Goal: Register for event/course

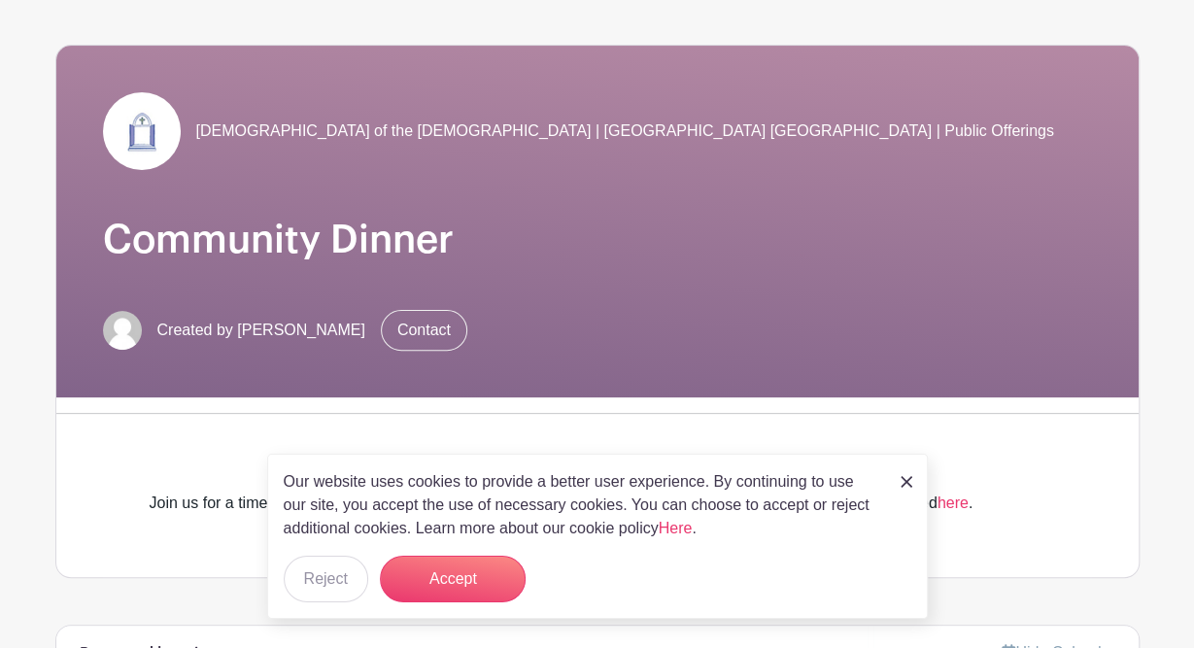
scroll to position [124, 0]
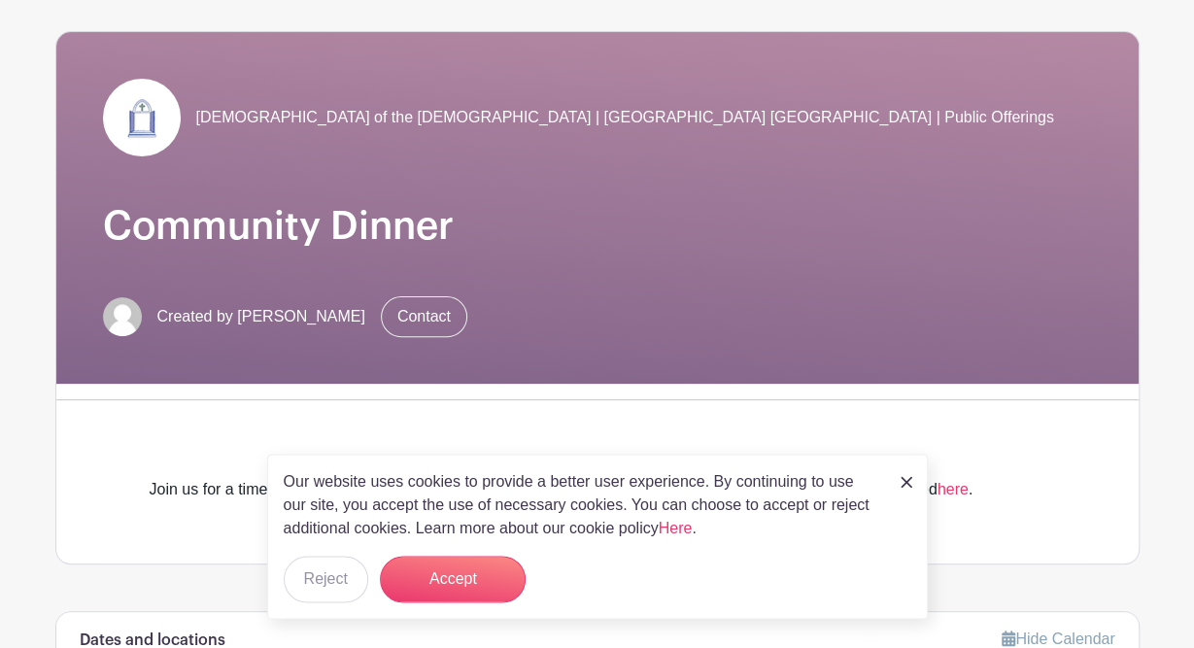
click at [900, 488] on img at bounding box center [906, 482] width 12 height 12
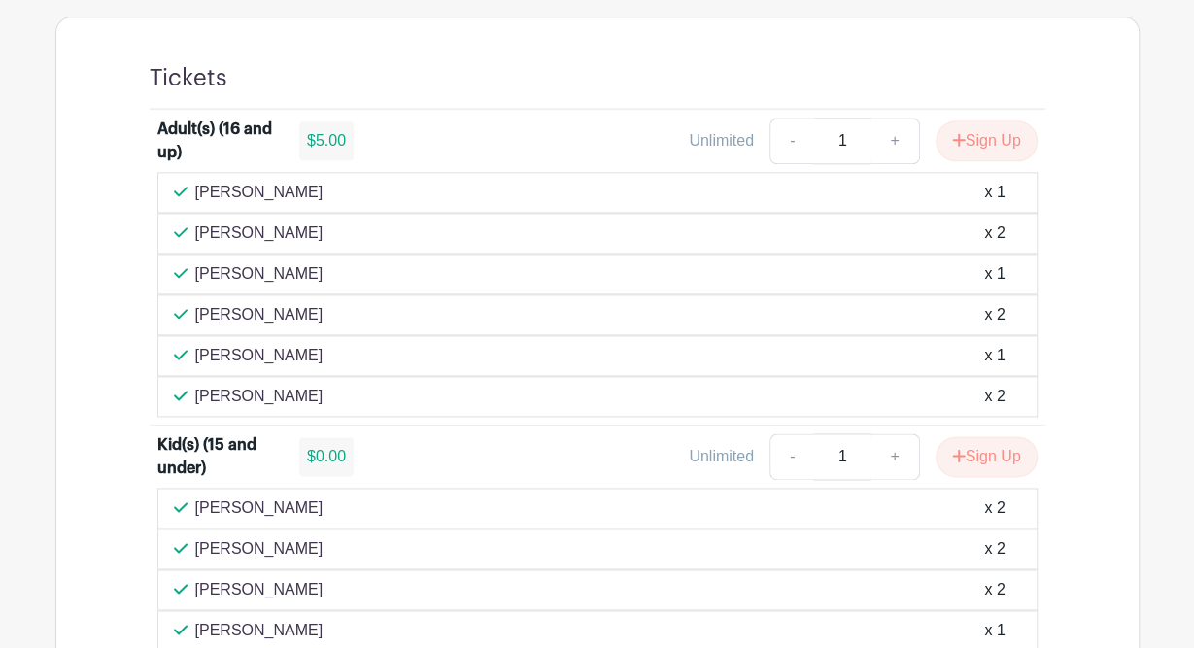
scroll to position [1158, 0]
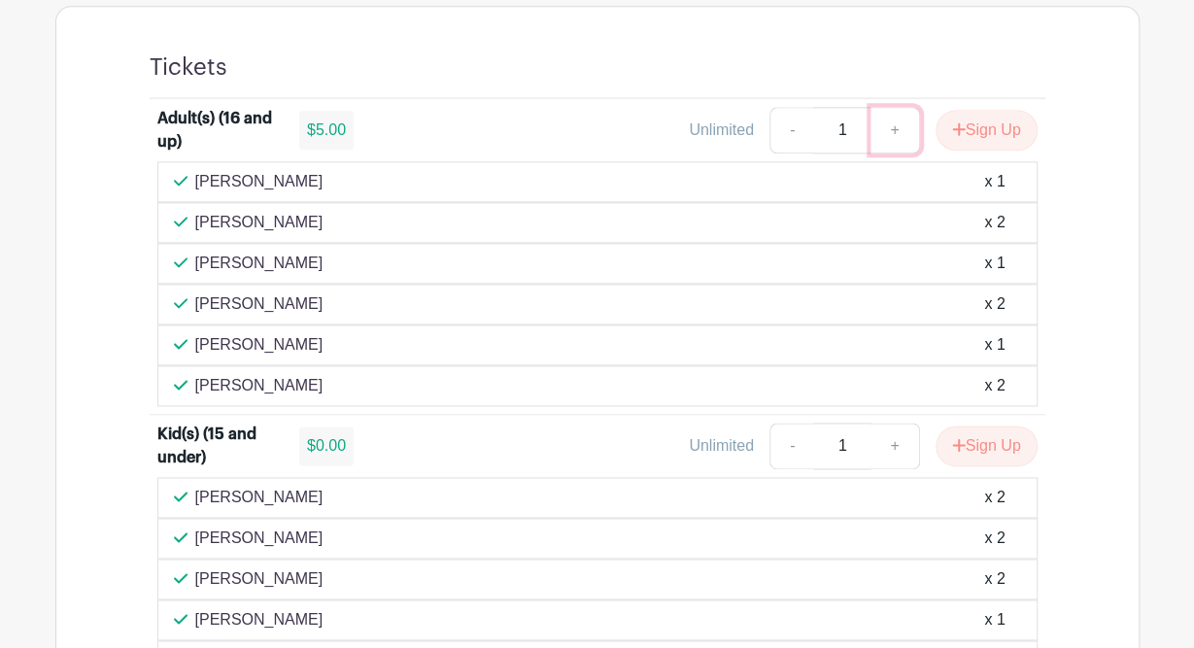
click at [889, 126] on link "+" at bounding box center [894, 130] width 49 height 47
type input "2"
click at [989, 132] on button "Sign Up" at bounding box center [986, 130] width 102 height 41
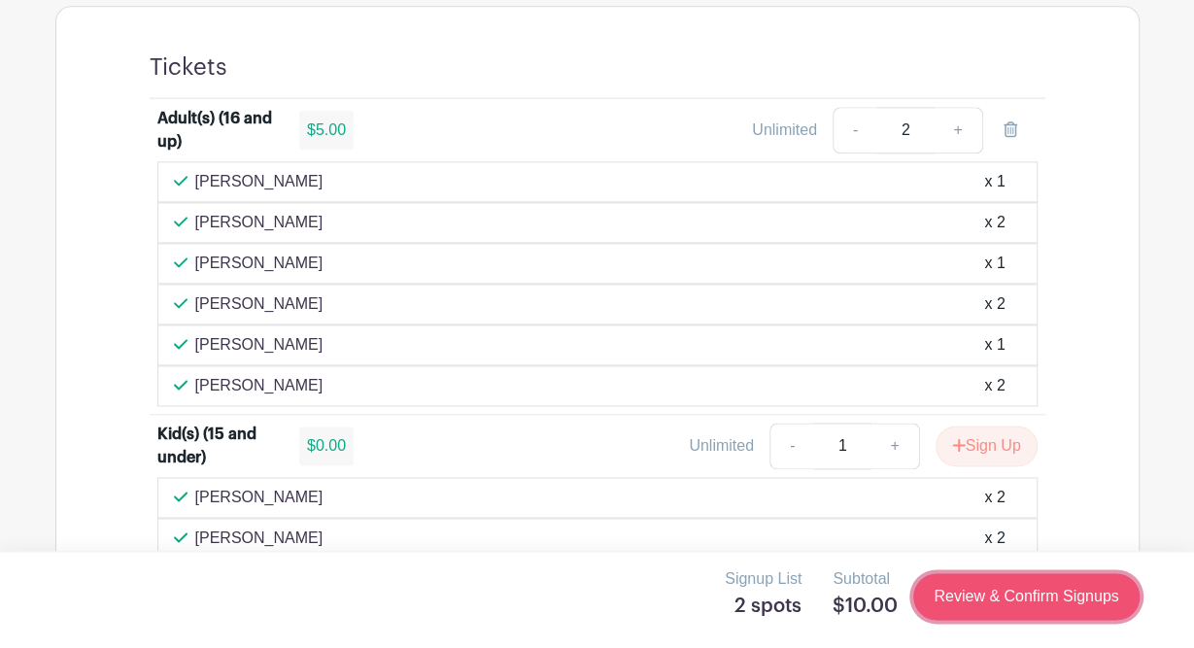
click at [964, 594] on link "Review & Confirm Signups" at bounding box center [1025, 596] width 225 height 47
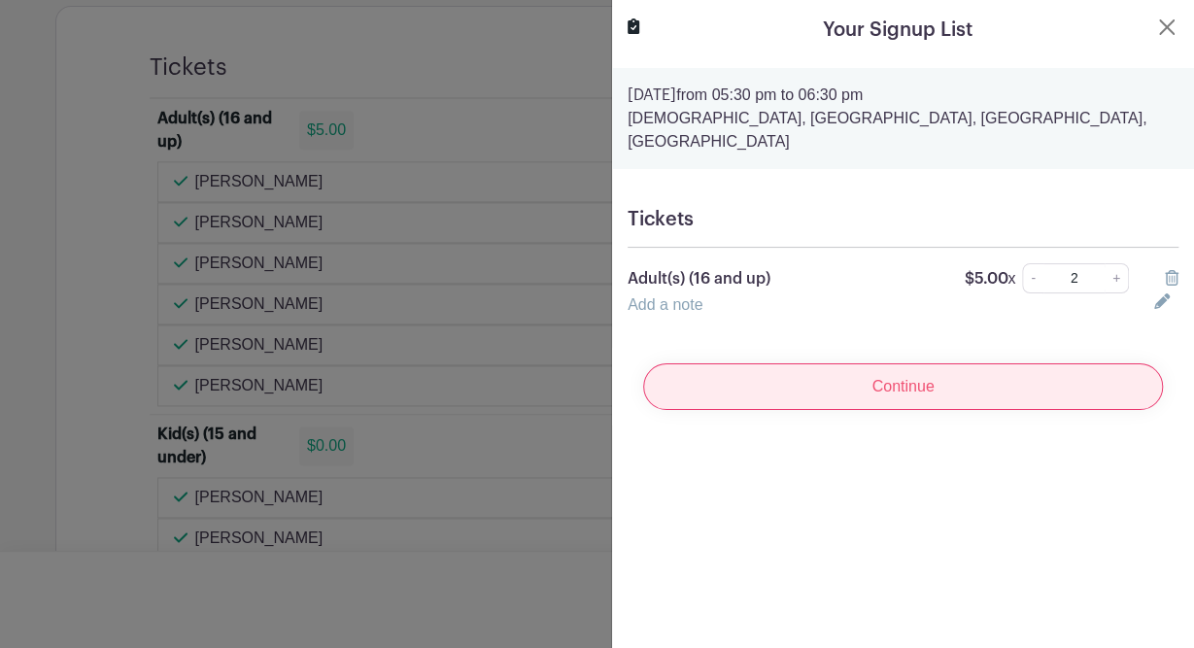
click at [996, 364] on input "Continue" at bounding box center [903, 386] width 520 height 47
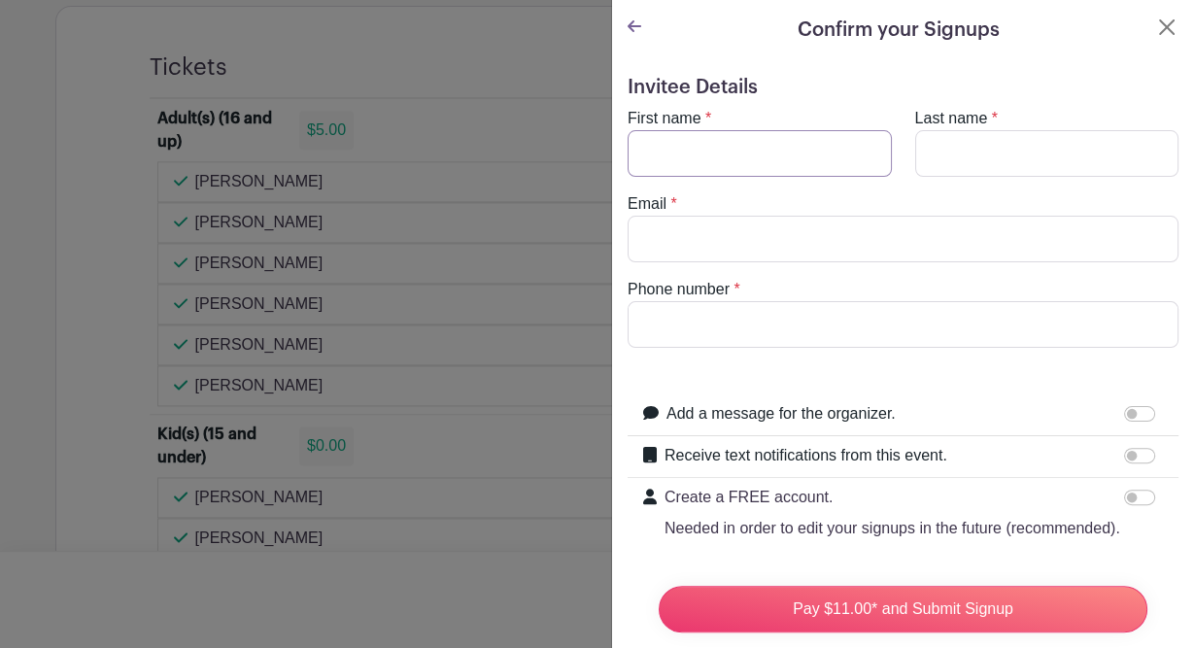
click at [832, 152] on input "First name" at bounding box center [759, 153] width 264 height 47
type input "[PERSON_NAME]"
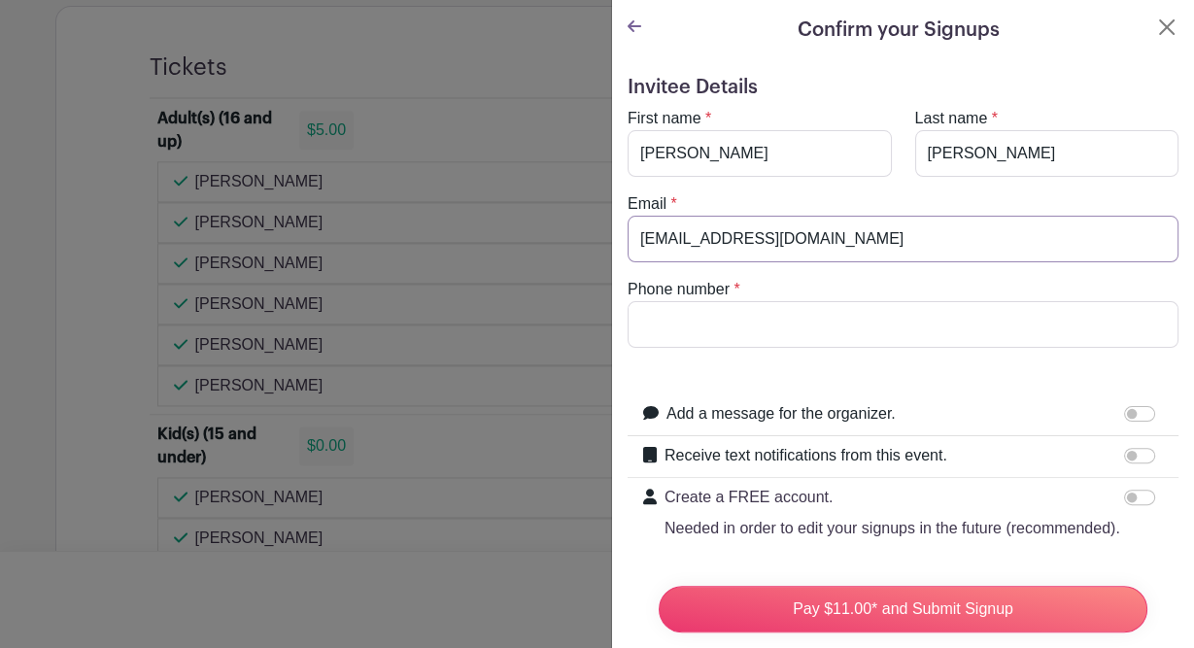
type input "[EMAIL_ADDRESS][DOMAIN_NAME]"
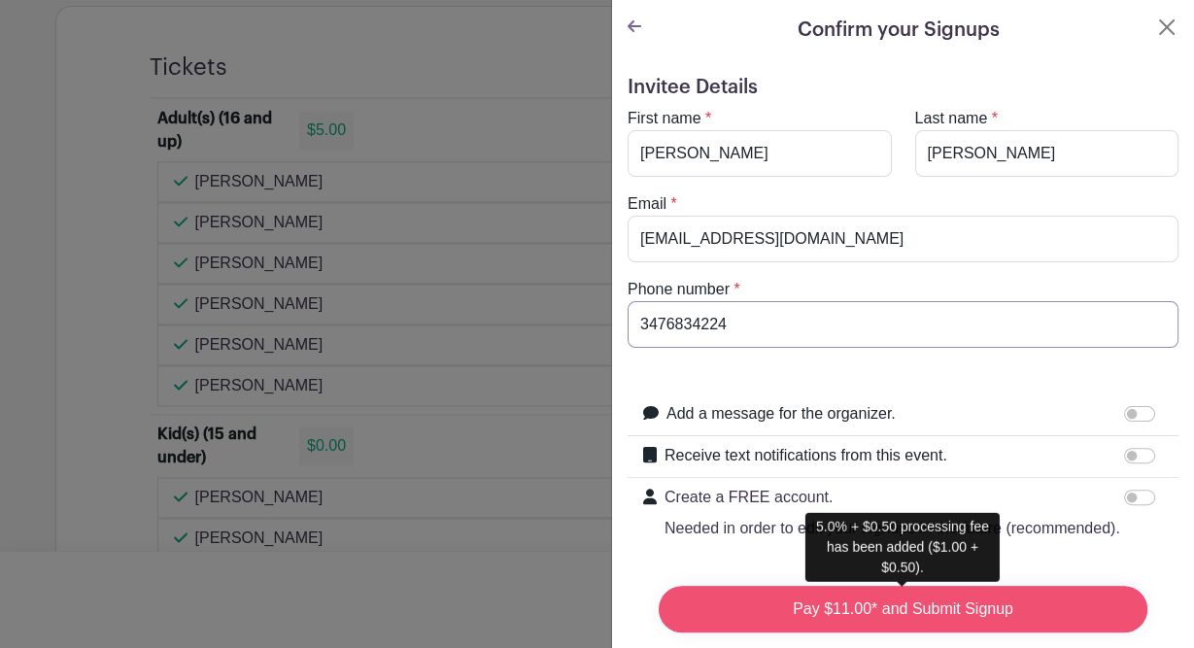
type input "3476834224"
click at [698, 618] on input "Pay $11.00* and Submit Signup" at bounding box center [903, 609] width 489 height 47
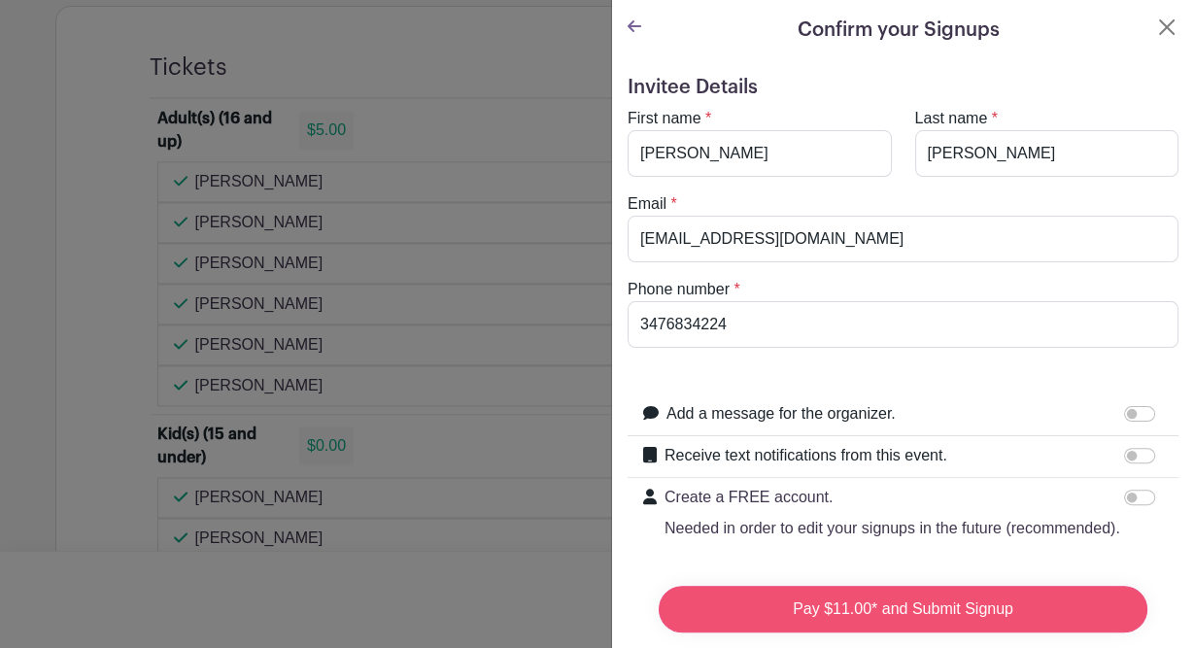
scroll to position [179, 0]
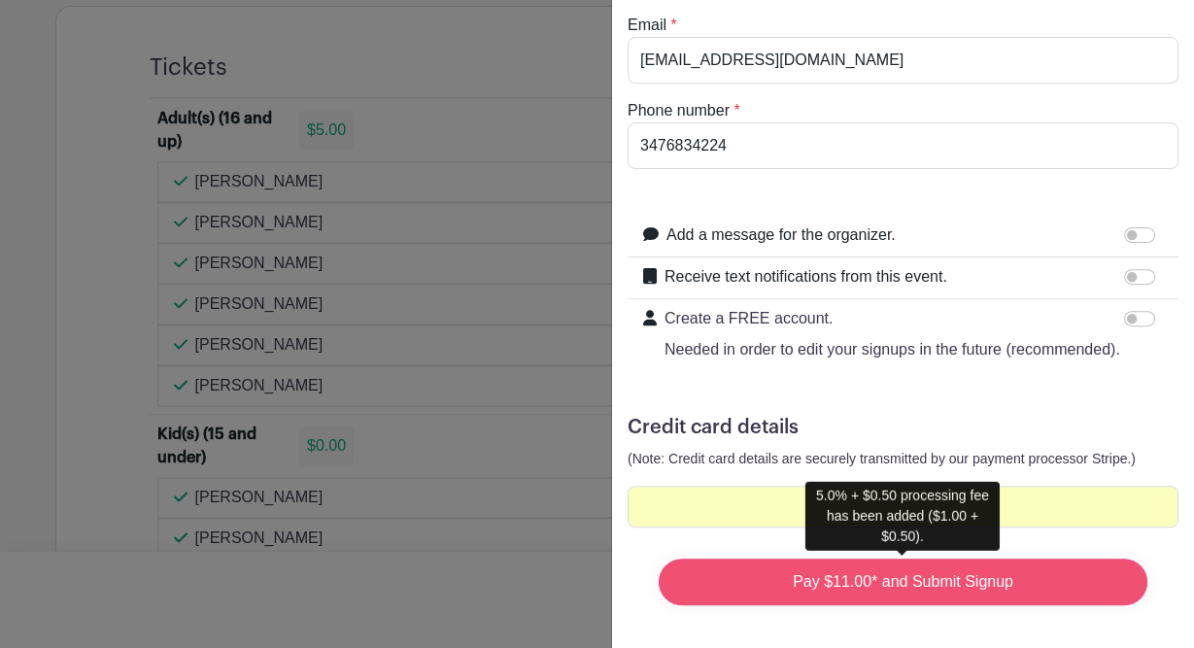
click at [803, 572] on input "Pay $11.00* and Submit Signup" at bounding box center [903, 582] width 489 height 47
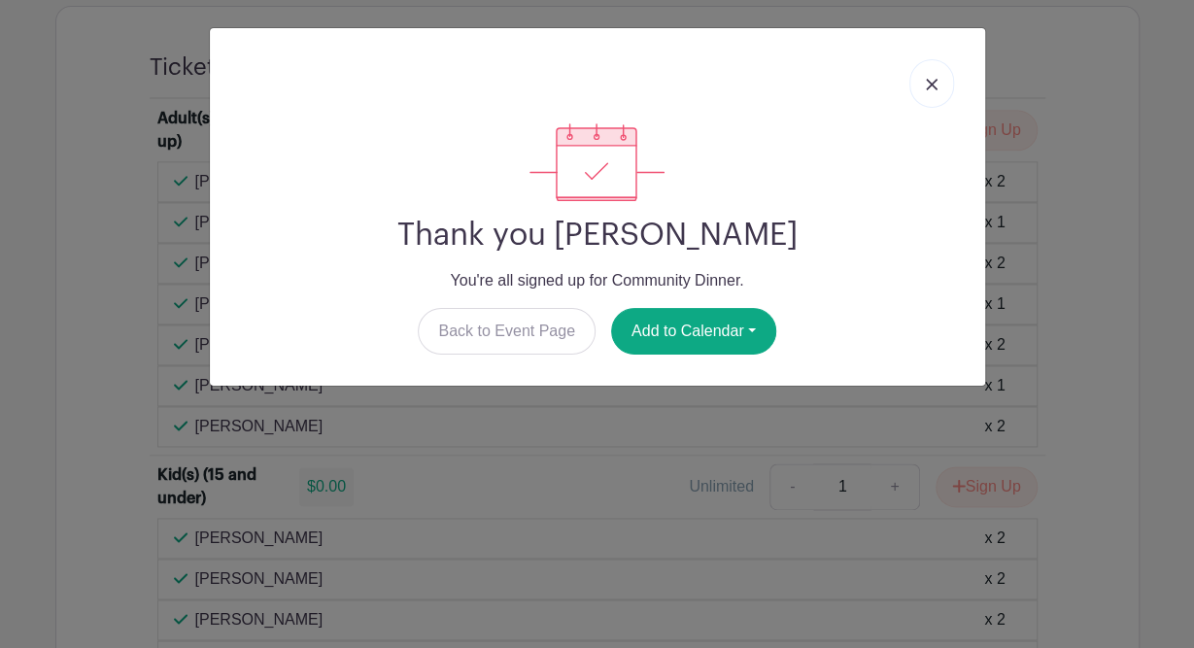
click at [932, 85] on img at bounding box center [932, 85] width 12 height 12
